Goal: Navigation & Orientation: Understand site structure

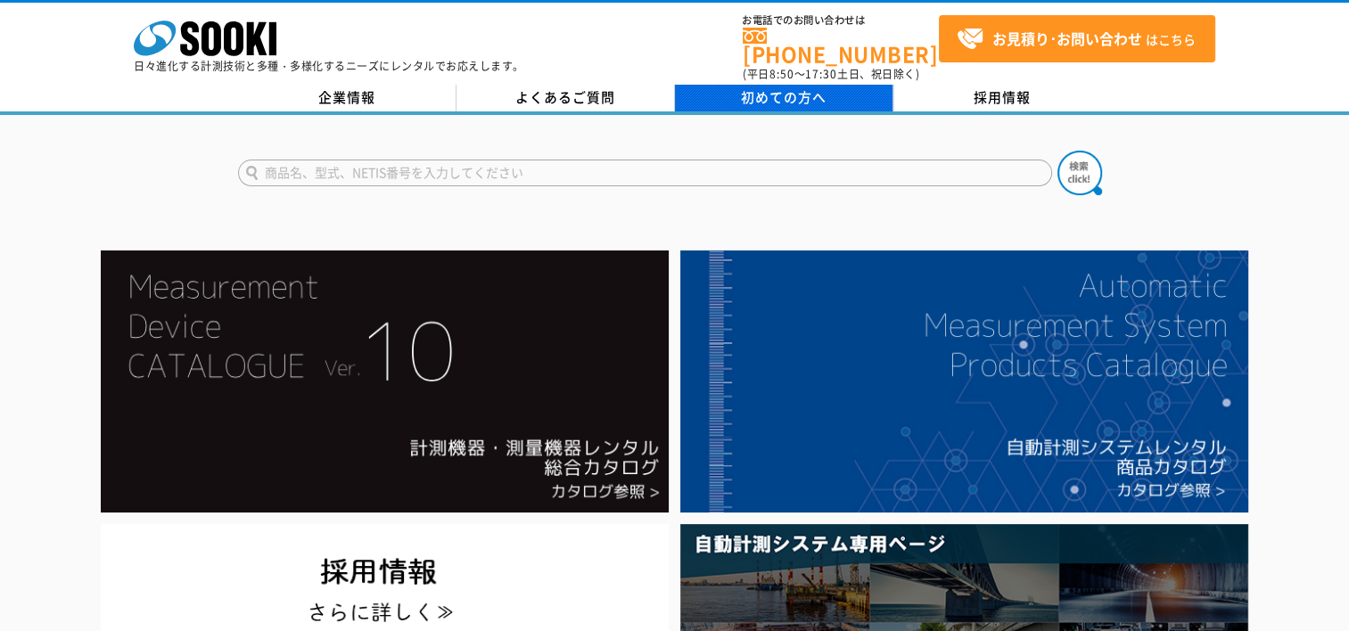
click at [806, 89] on span "初めての方へ" at bounding box center [784, 97] width 86 height 20
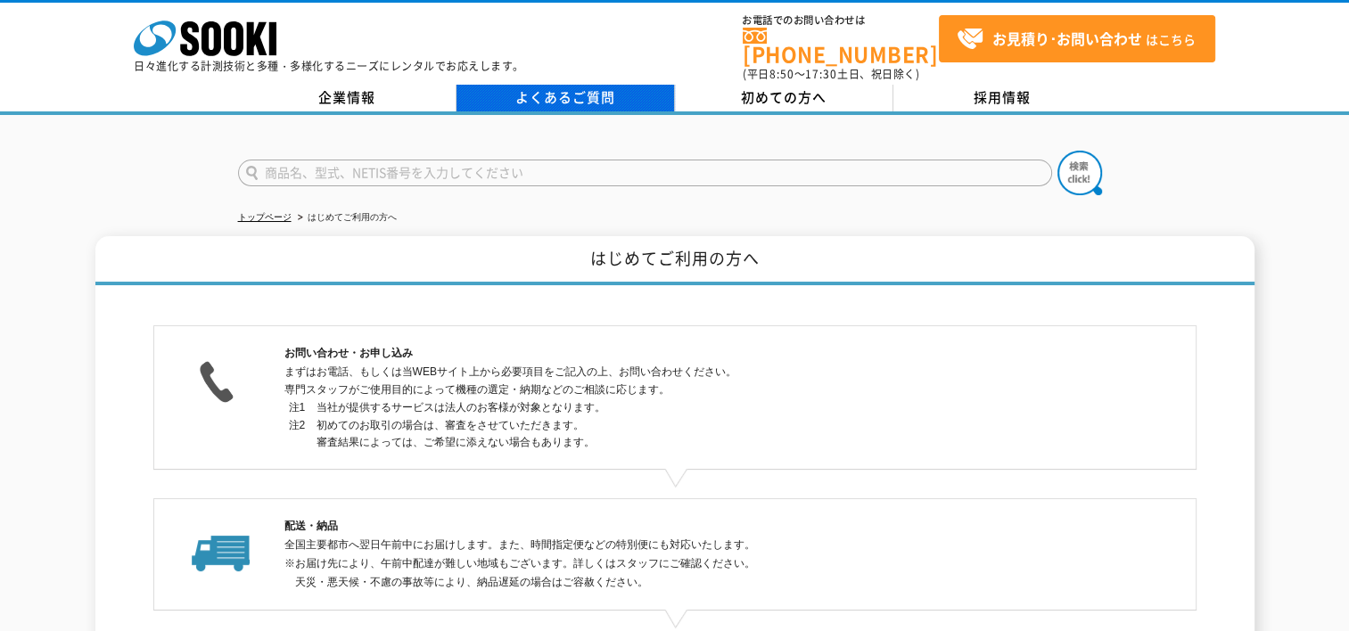
click at [510, 95] on link "よくあるご質問" at bounding box center [566, 98] width 219 height 27
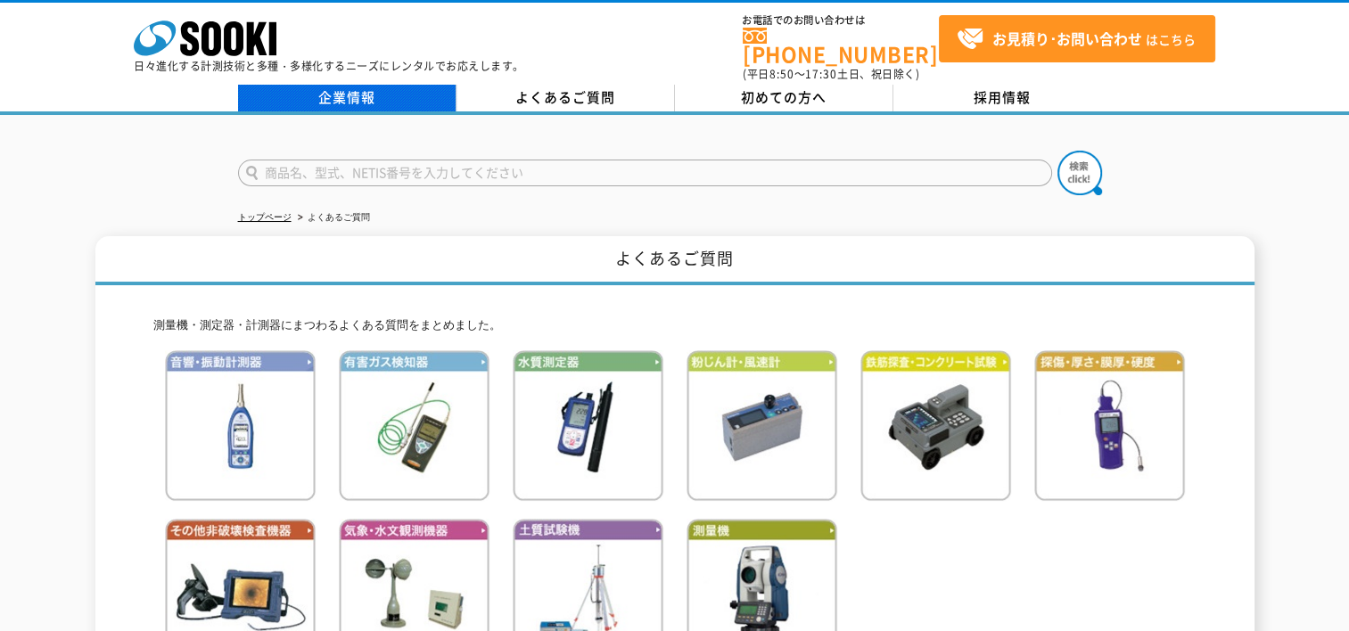
click at [374, 92] on link "企業情報" at bounding box center [347, 98] width 219 height 27
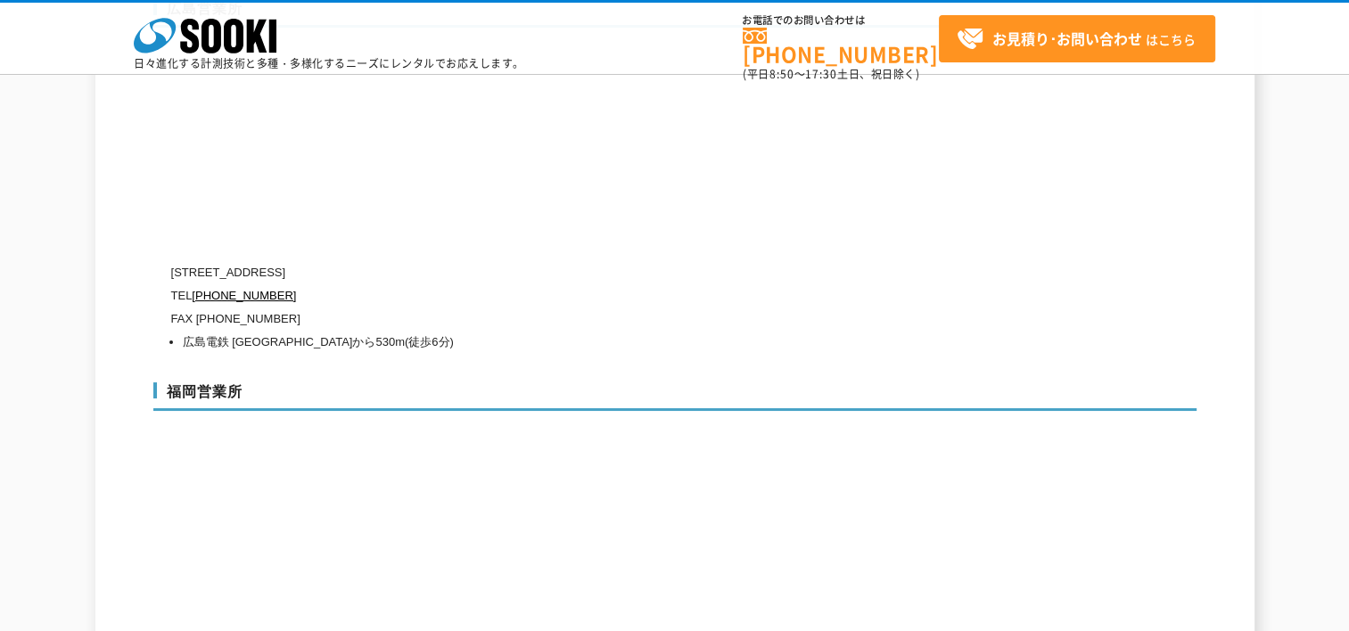
scroll to position [6837, 0]
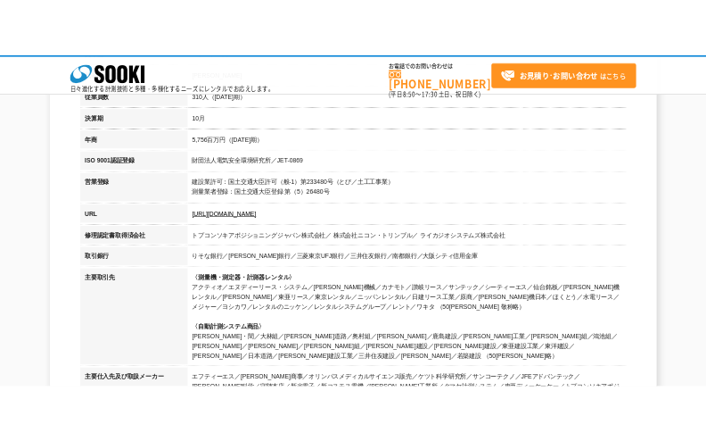
scroll to position [446, 0]
